Goal: Find specific page/section: Find specific page/section

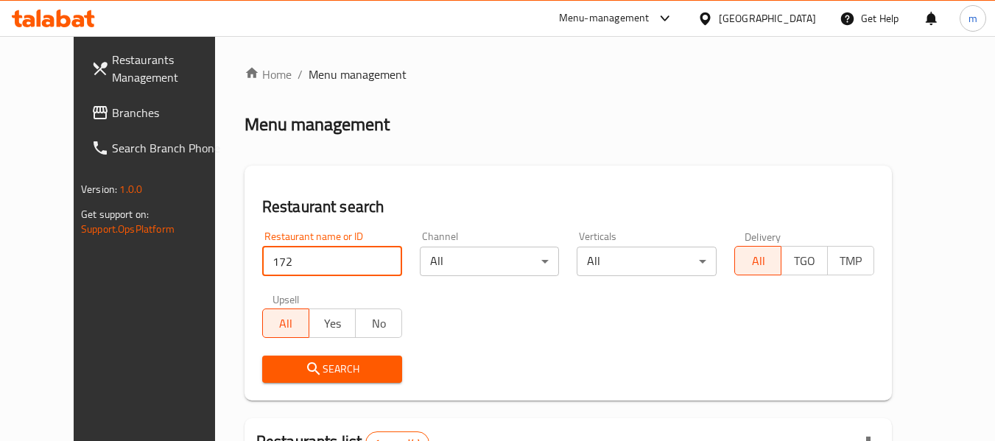
scroll to position [203, 0]
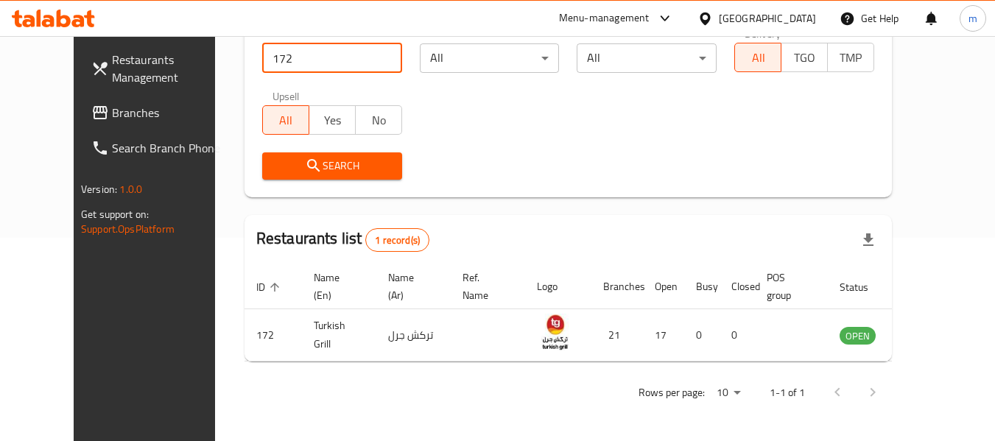
click at [112, 116] on span "Branches" at bounding box center [170, 113] width 116 height 18
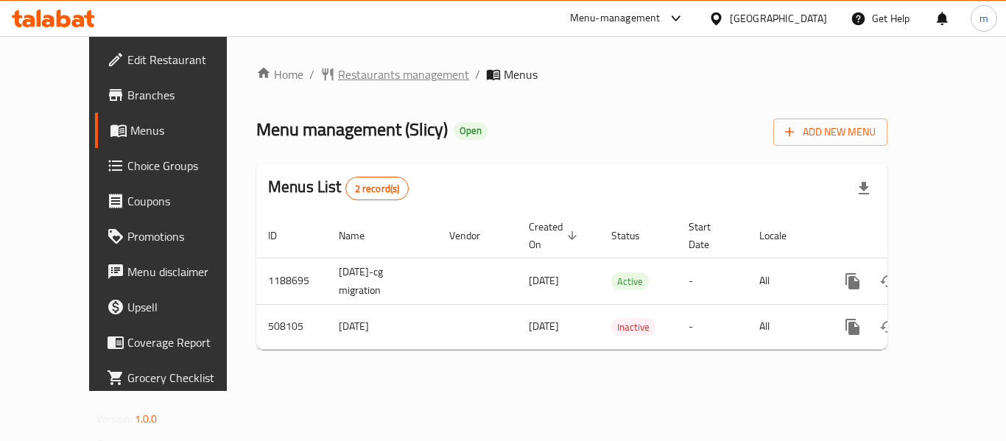
click at [360, 81] on span "Restaurants management" at bounding box center [403, 75] width 131 height 18
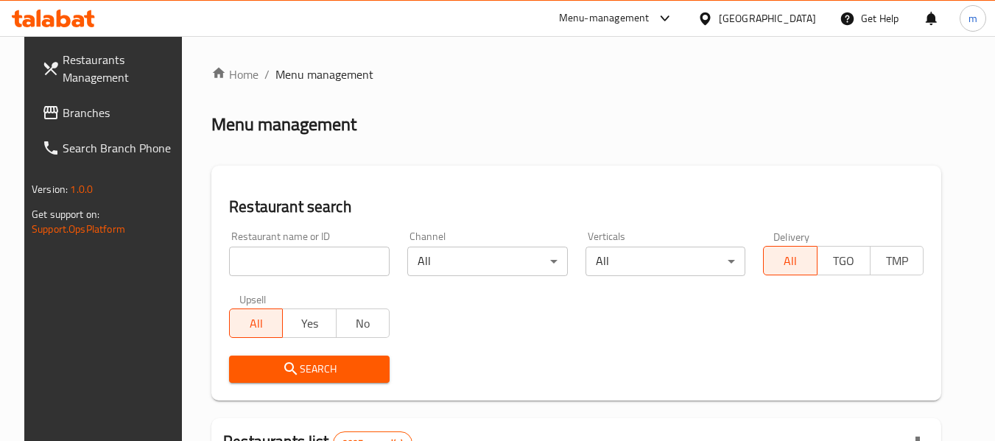
click at [303, 256] on input "search" at bounding box center [309, 261] width 161 height 29
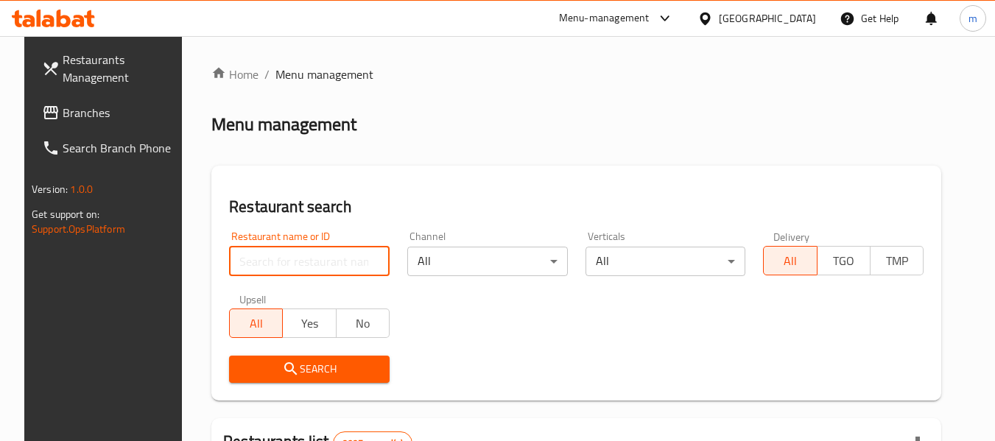
paste input "634710"
type input "634710"
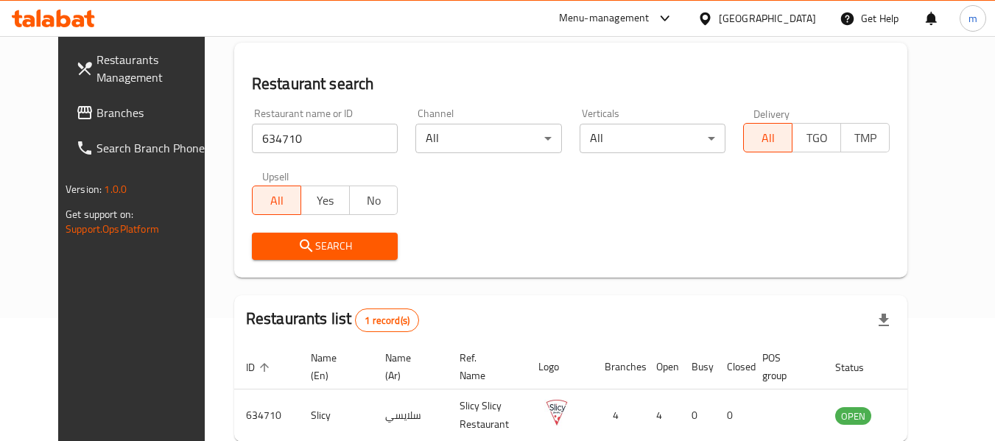
scroll to position [197, 0]
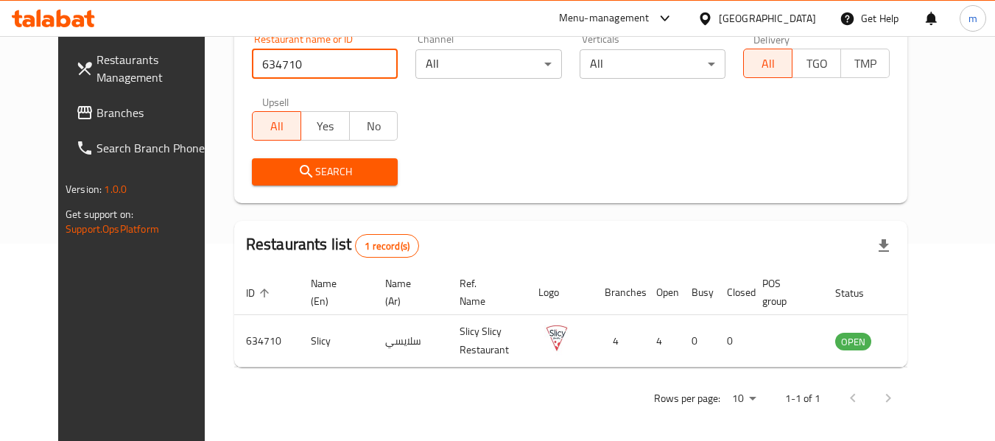
click at [96, 119] on span "Branches" at bounding box center [154, 113] width 116 height 18
